Goal: Task Accomplishment & Management: Use online tool/utility

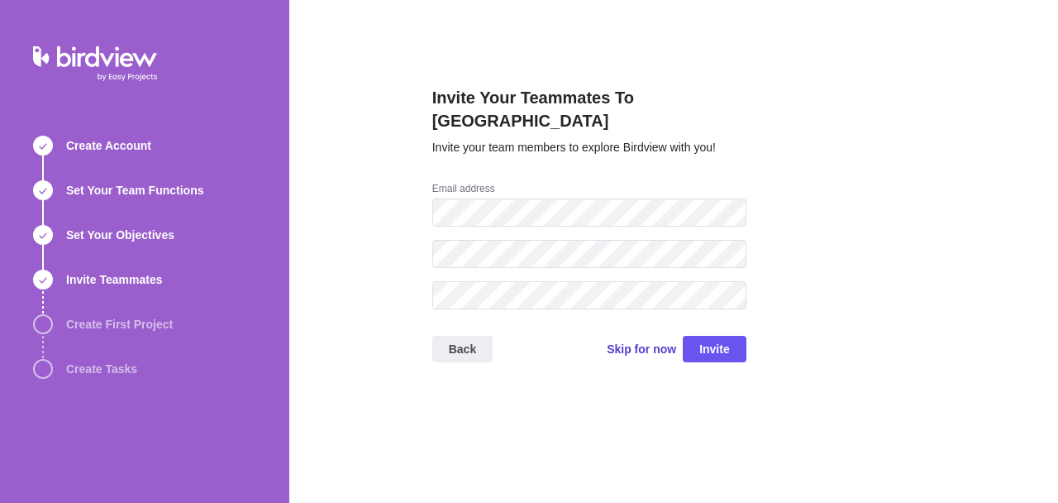
click at [632, 341] on span "Skip for now" at bounding box center [641, 349] width 69 height 17
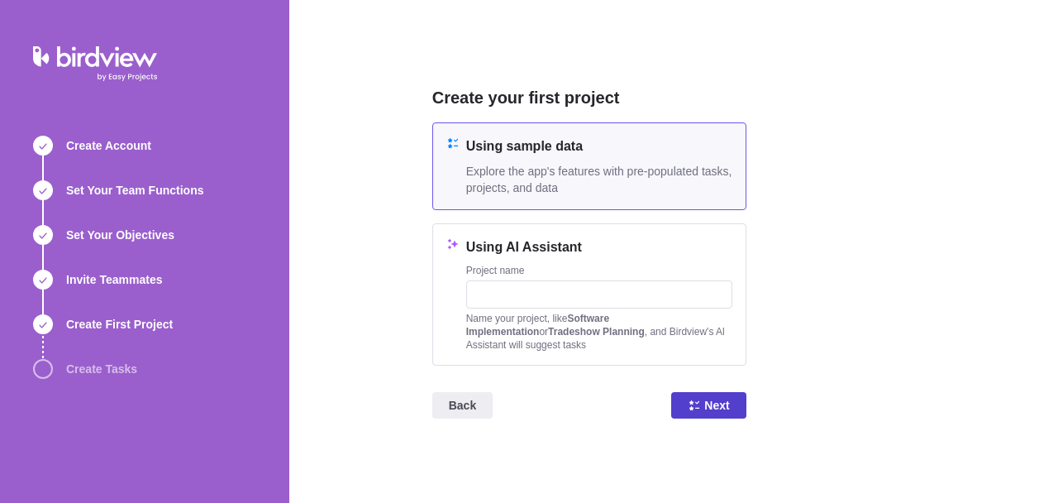
click at [707, 407] on span "Next" at bounding box center [716, 405] width 25 height 20
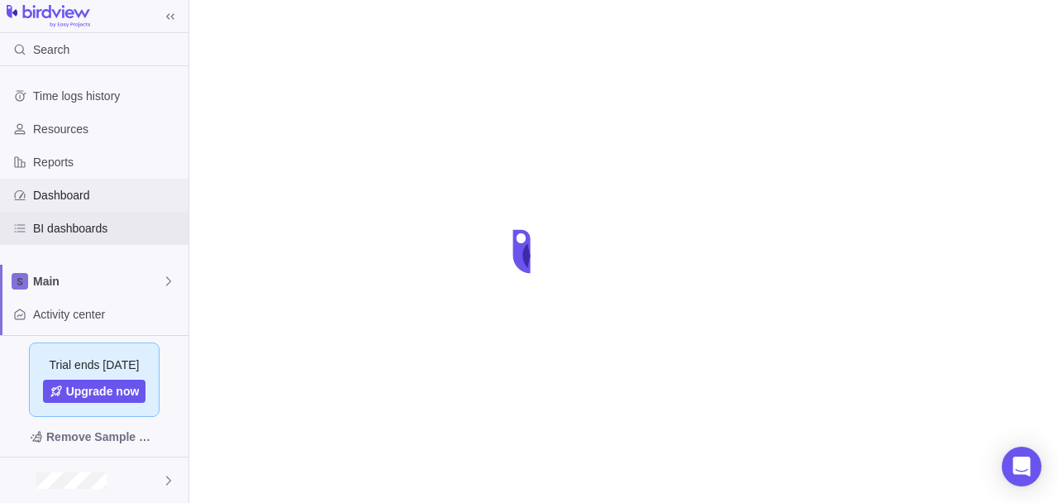
click at [88, 197] on span "Dashboard" at bounding box center [107, 195] width 149 height 17
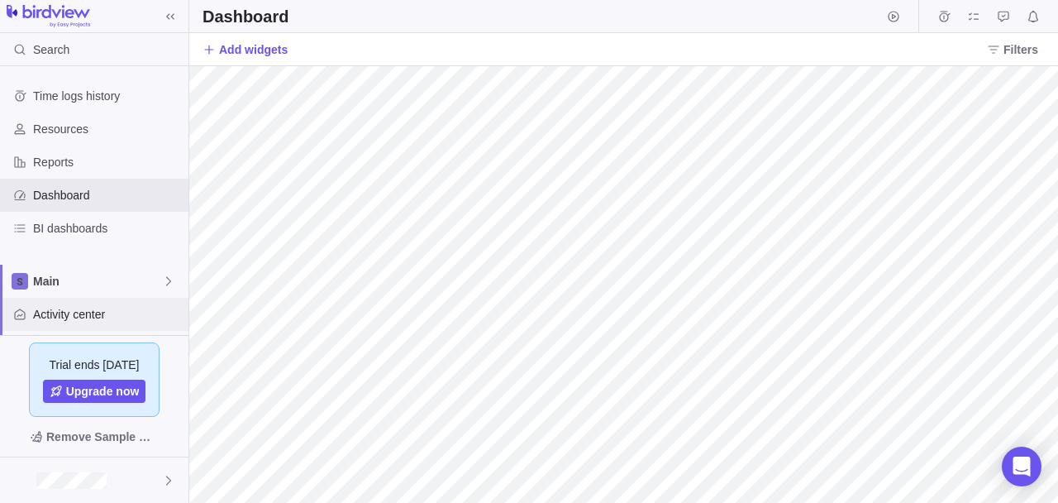
click at [86, 305] on div "Activity center" at bounding box center [94, 314] width 189 height 33
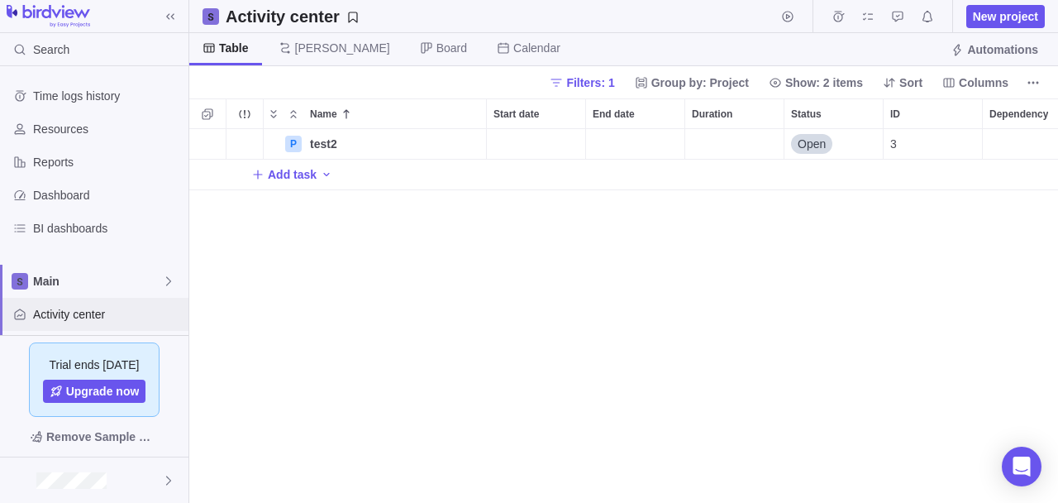
scroll to position [359, 855]
click at [406, 307] on div "P test2 Details Open 3 Add task" at bounding box center [623, 316] width 869 height 374
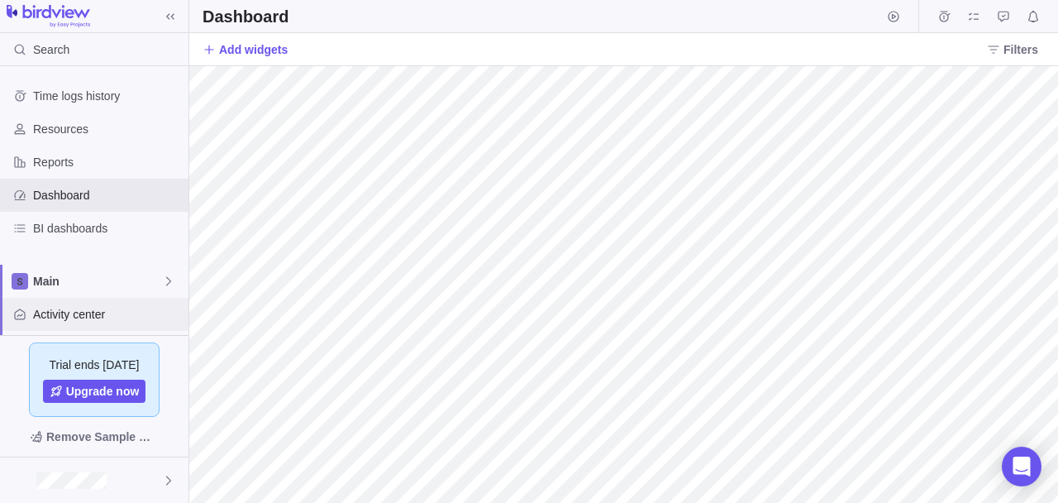
click at [64, 310] on span "Activity center" at bounding box center [107, 314] width 149 height 17
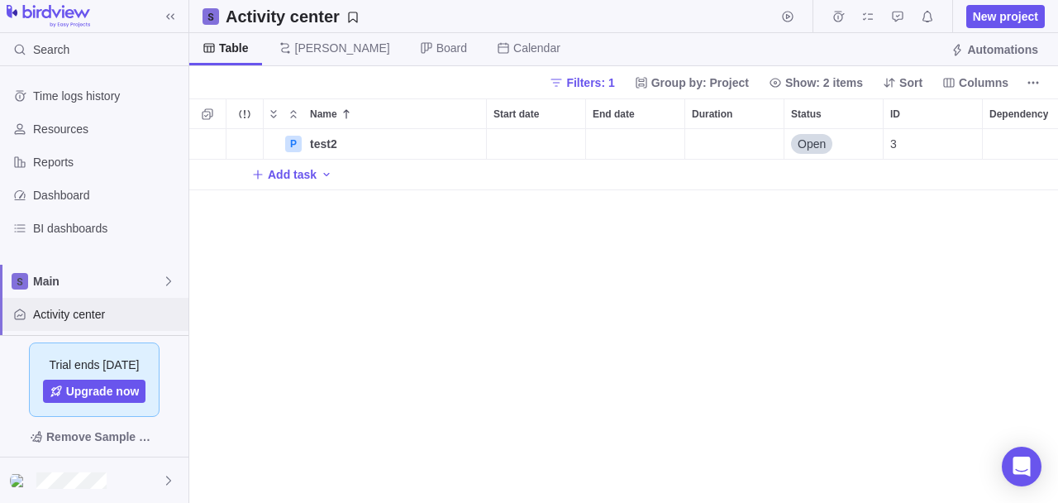
scroll to position [359, 855]
click at [330, 313] on div "P test2 Details Open 3 Add task" at bounding box center [623, 316] width 869 height 374
click at [449, 353] on div "P test2 Details Open 3 Add task" at bounding box center [623, 316] width 869 height 374
